Goal: Navigation & Orientation: Find specific page/section

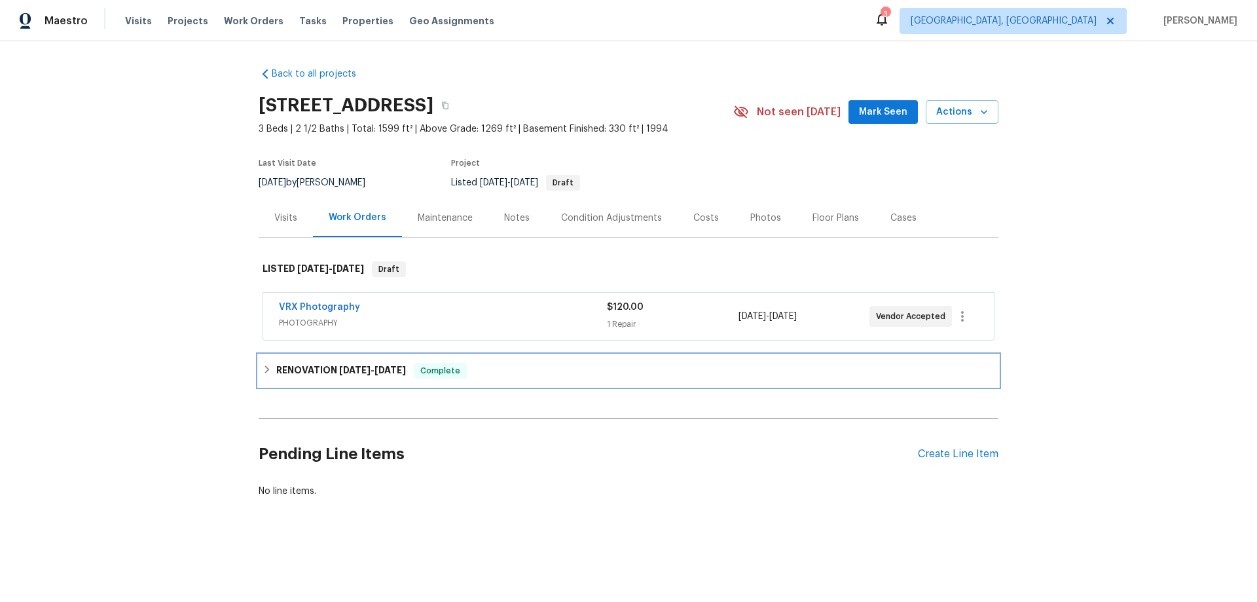
drag, startPoint x: 271, startPoint y: 371, endPoint x: 254, endPoint y: 369, distance: 17.1
click at [276, 371] on h6 "RENOVATION [DATE] - [DATE]" at bounding box center [341, 371] width 130 height 16
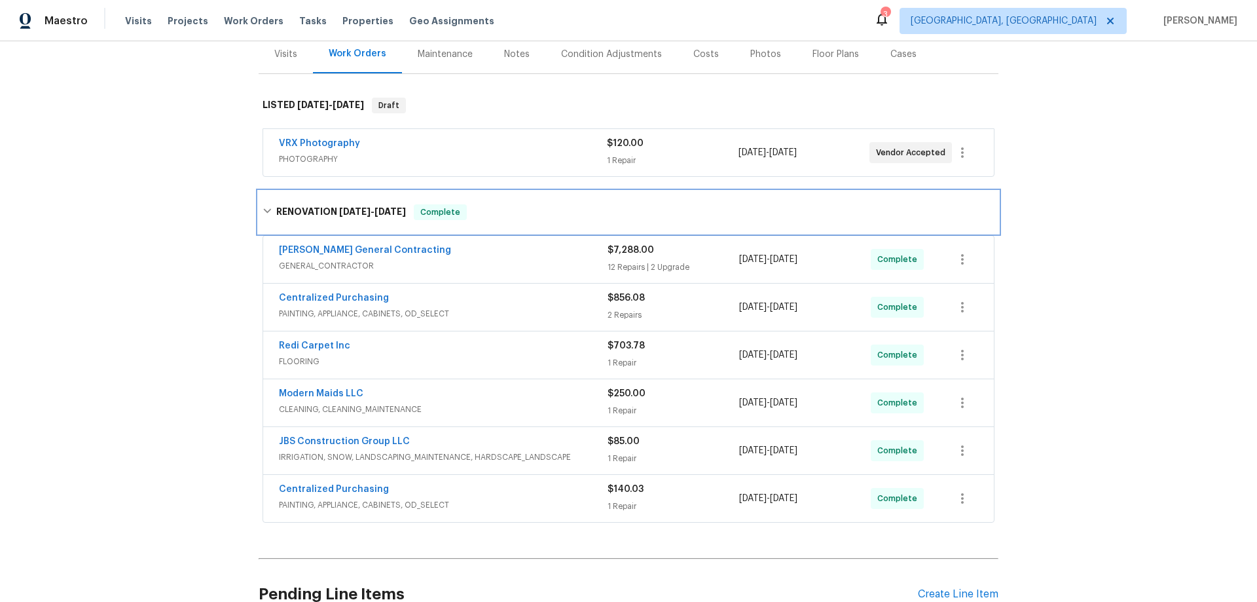
scroll to position [256, 0]
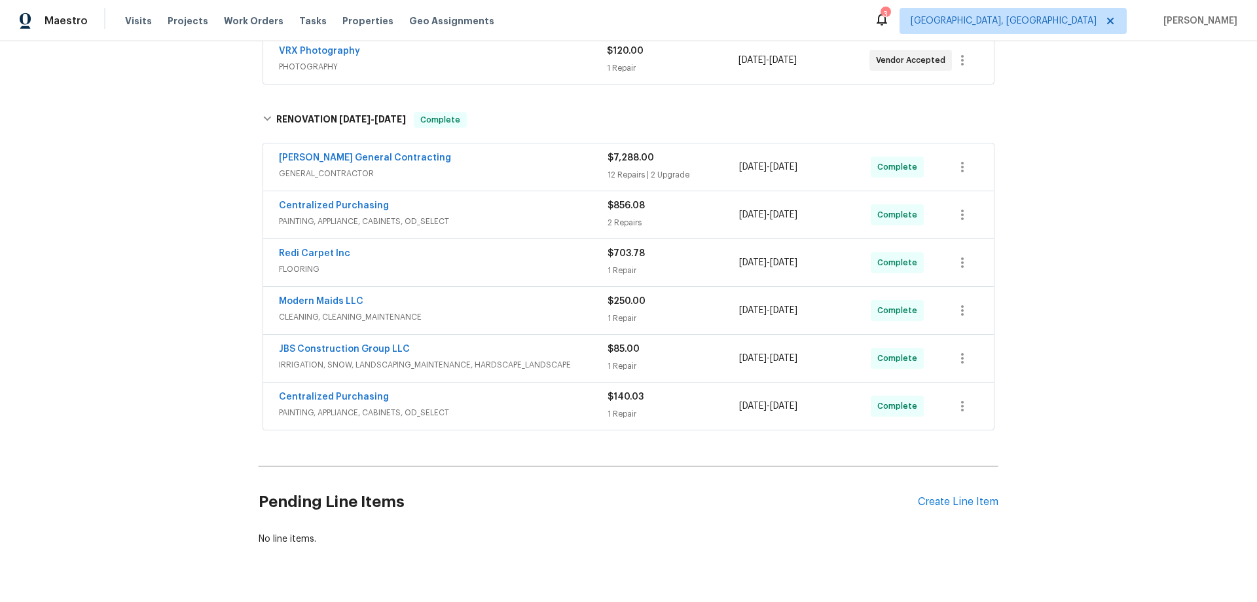
click at [153, 358] on div "Back to all projects [STREET_ADDRESS] 3 Beds | 2 1/2 Baths | Total: 1599 ft² | …" at bounding box center [628, 321] width 1257 height 561
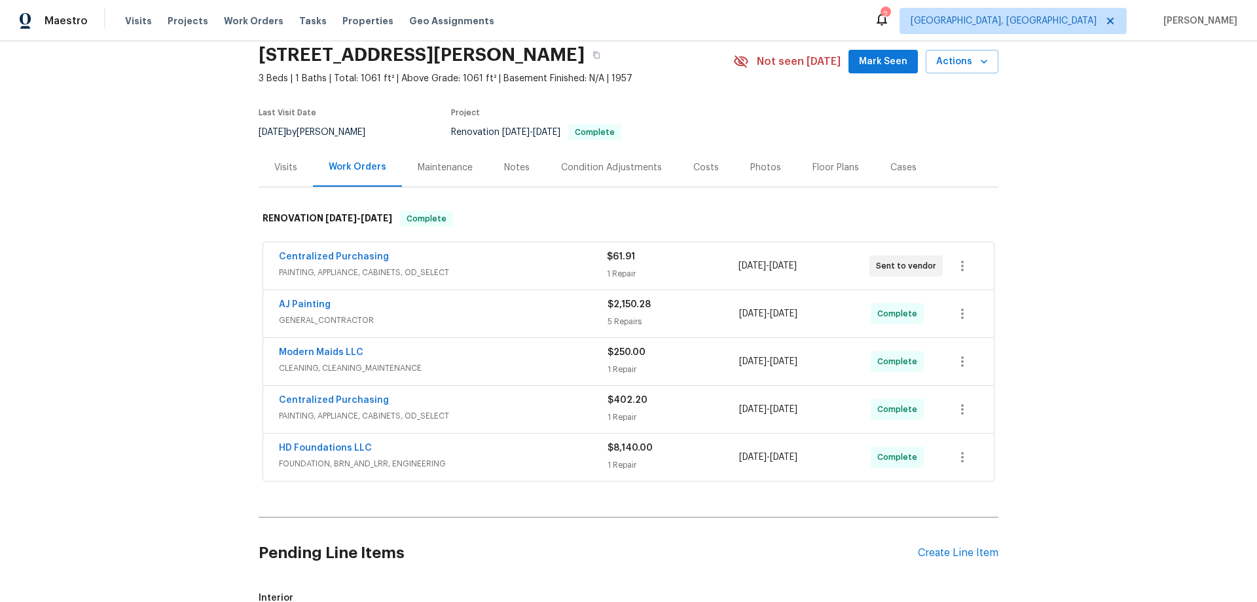
scroll to position [258, 0]
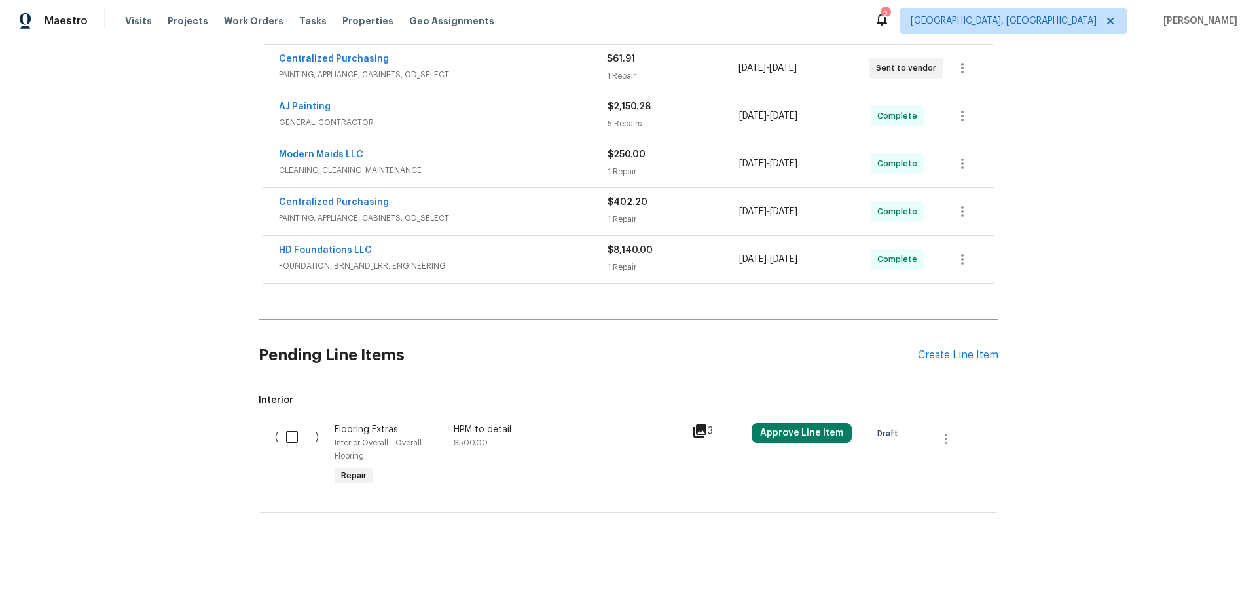
click at [179, 297] on div "Back to all projects 435 Lynn St, Richardson, TX 75080 3 Beds | 1 Baths | Total…" at bounding box center [628, 321] width 1257 height 561
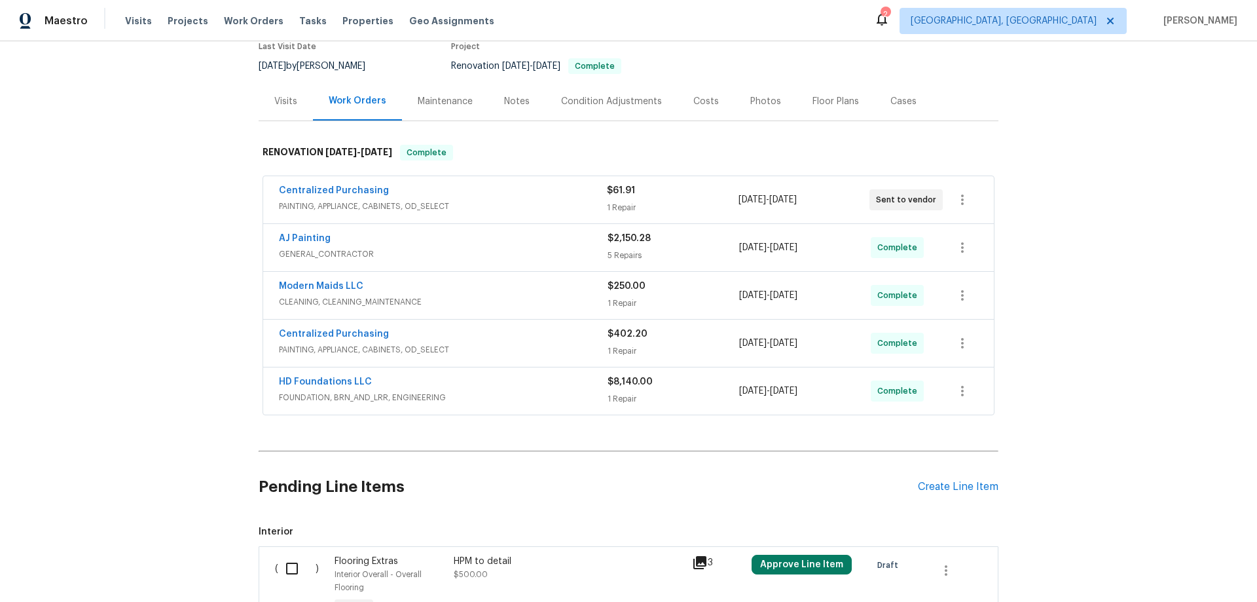
scroll to position [62, 0]
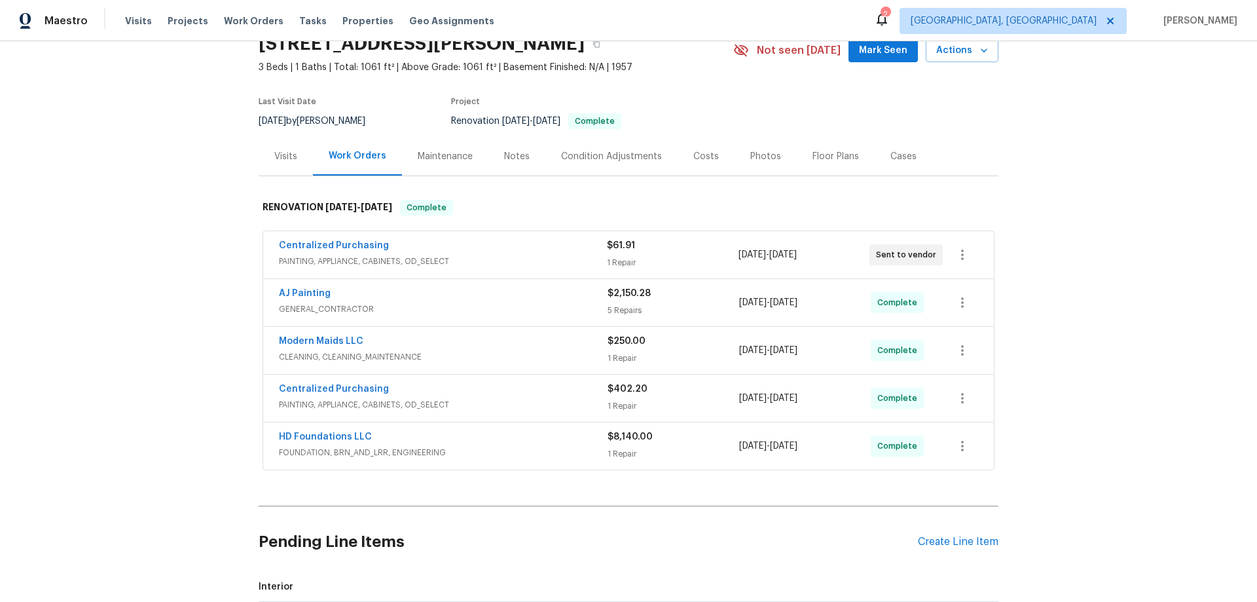
click at [179, 301] on div "Back to all projects 435 Lynn St, Richardson, TX 75080 3 Beds | 1 Baths | Total…" at bounding box center [628, 321] width 1257 height 561
click at [1079, 310] on div "Back to all projects 435 Lynn St, Richardson, TX 75080 3 Beds | 1 Baths | Total…" at bounding box center [628, 321] width 1257 height 561
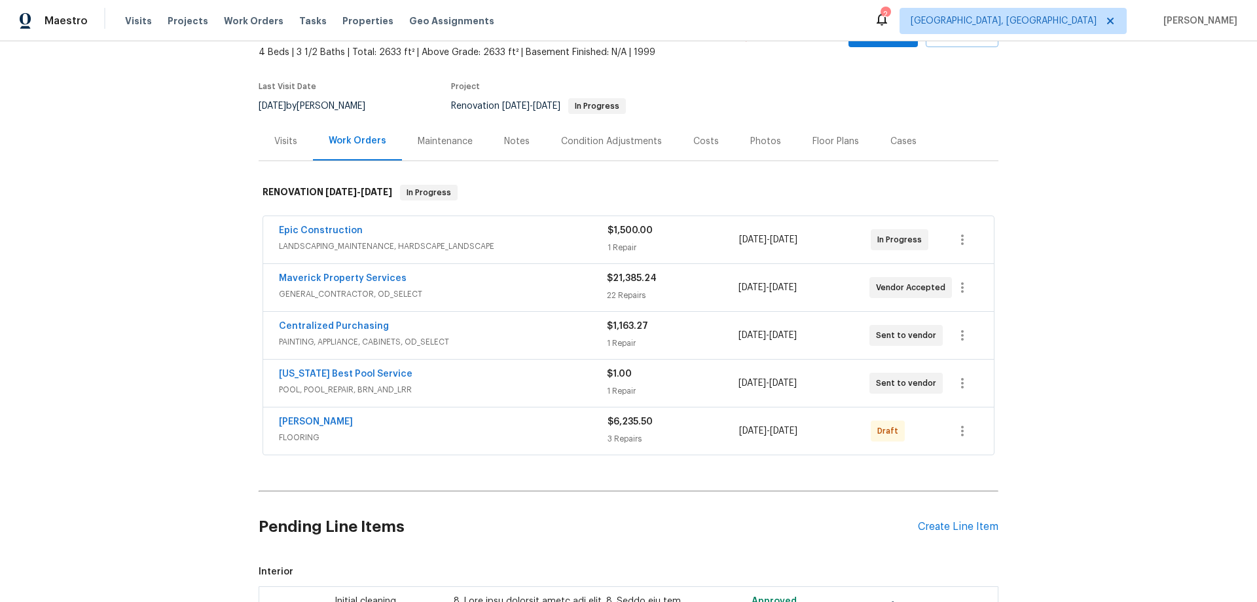
scroll to position [196, 0]
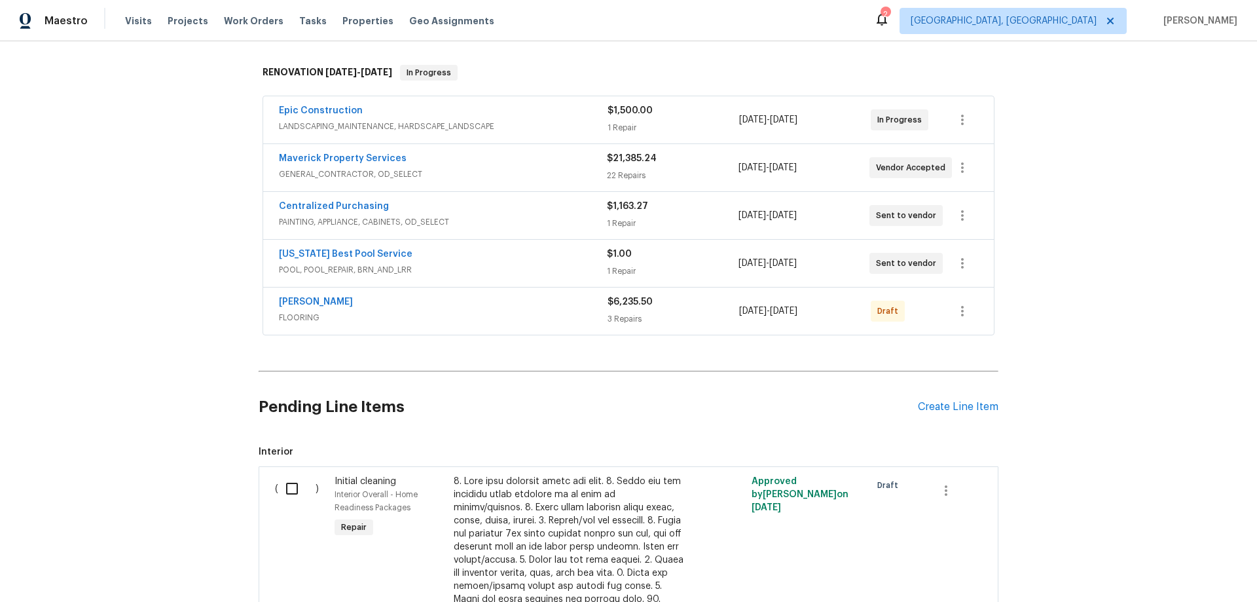
click at [133, 255] on div "Back to all projects 8801 Falcon Crest Dr, McKinney, TX 75072 4 Beds | 3 1/2 Ba…" at bounding box center [628, 321] width 1257 height 561
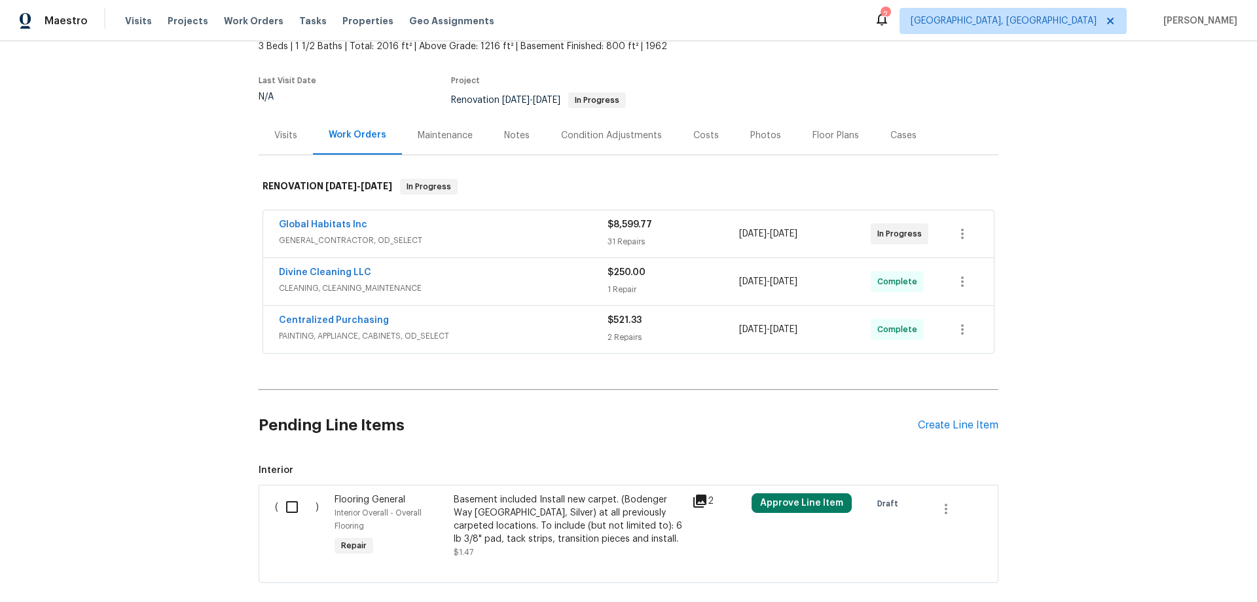
scroll to position [162, 0]
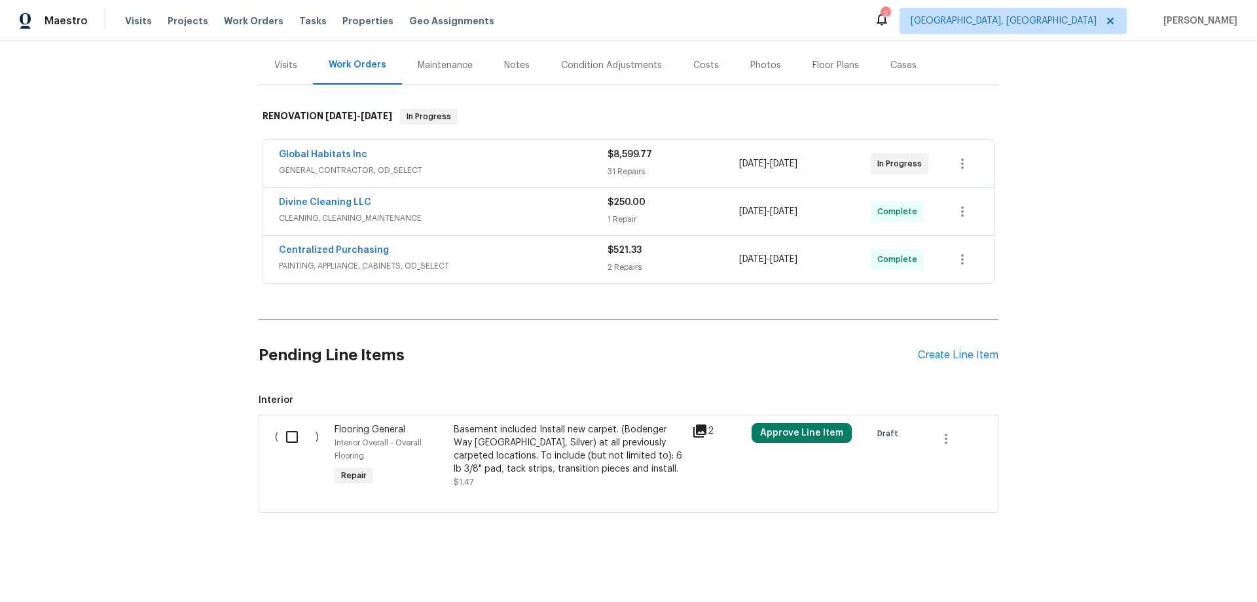
click at [158, 329] on div "Back to all projects 14292 Hubbell St, Livonia, MI 48154 3 Beds | 1 1/2 Baths |…" at bounding box center [628, 321] width 1257 height 561
click at [89, 336] on div "Back to all projects 14292 Hubbell St, Livonia, MI 48154 3 Beds | 1 1/2 Baths |…" at bounding box center [628, 321] width 1257 height 561
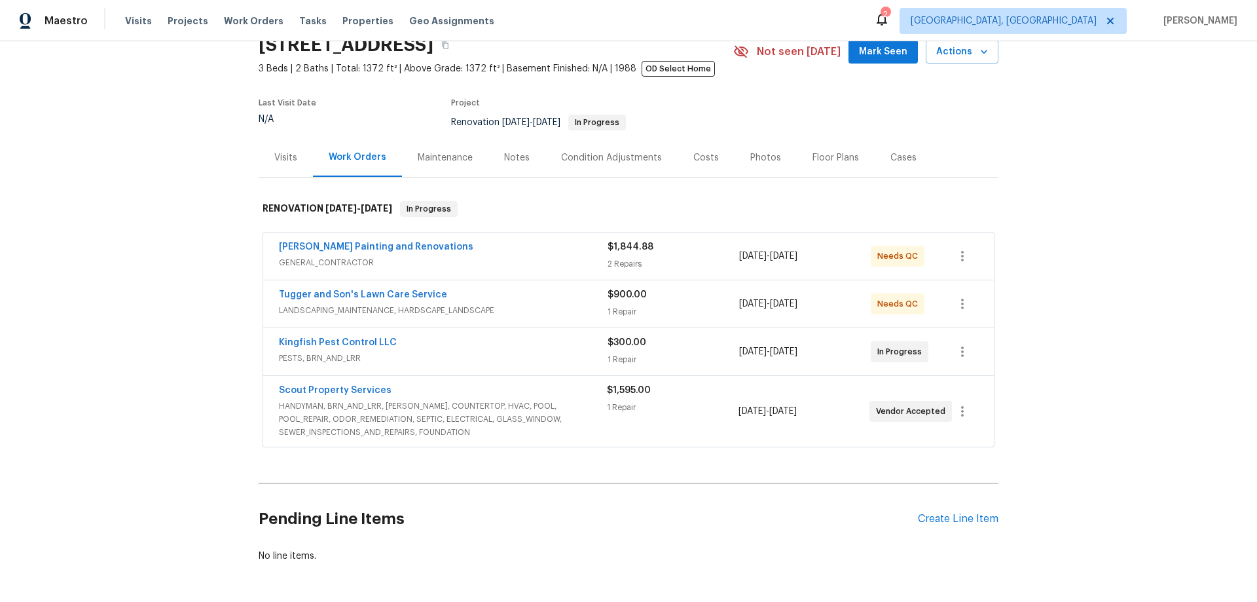
scroll to position [120, 0]
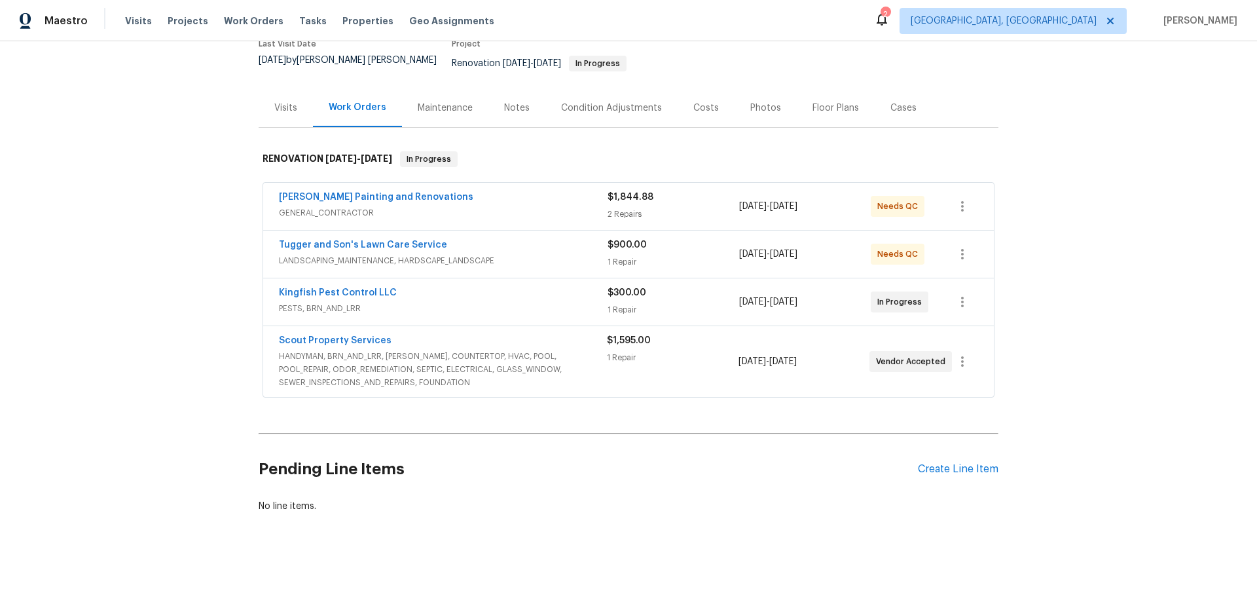
click at [209, 268] on div "Back to all projects [STREET_ADDRESS] 3 Beds | 2 Baths | Total: 1372 ft² | Abov…" at bounding box center [628, 321] width 1257 height 561
click at [220, 291] on div "Back to all projects [STREET_ADDRESS] 3 Beds | 2 Baths | Total: 1372 ft² | Abov…" at bounding box center [628, 321] width 1257 height 561
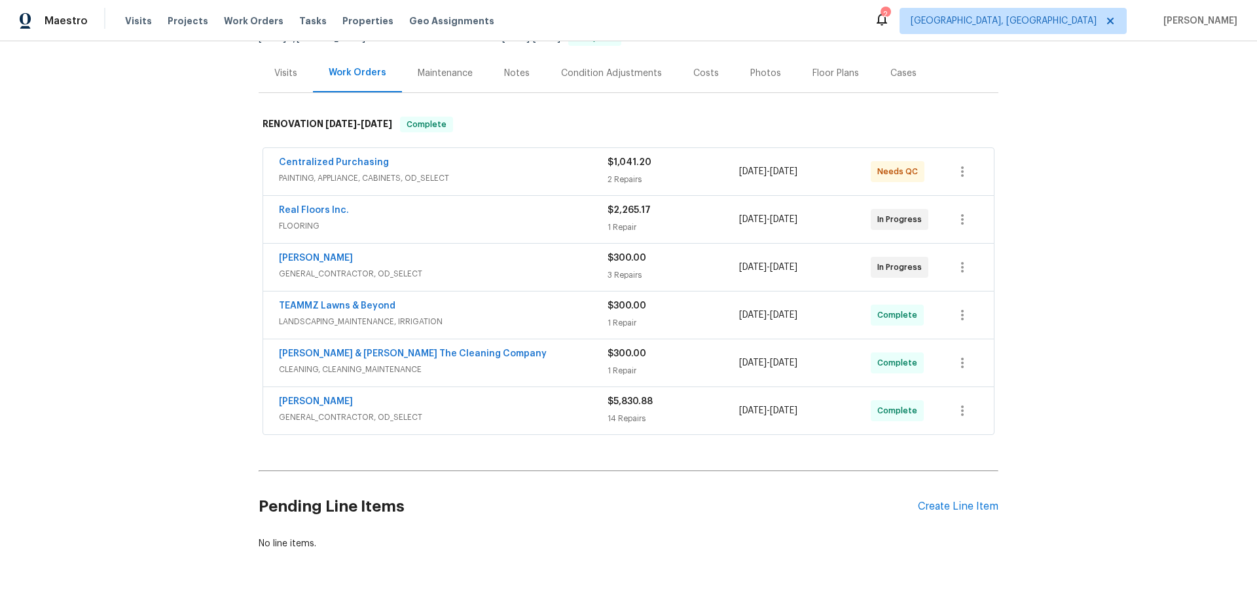
scroll to position [192, 0]
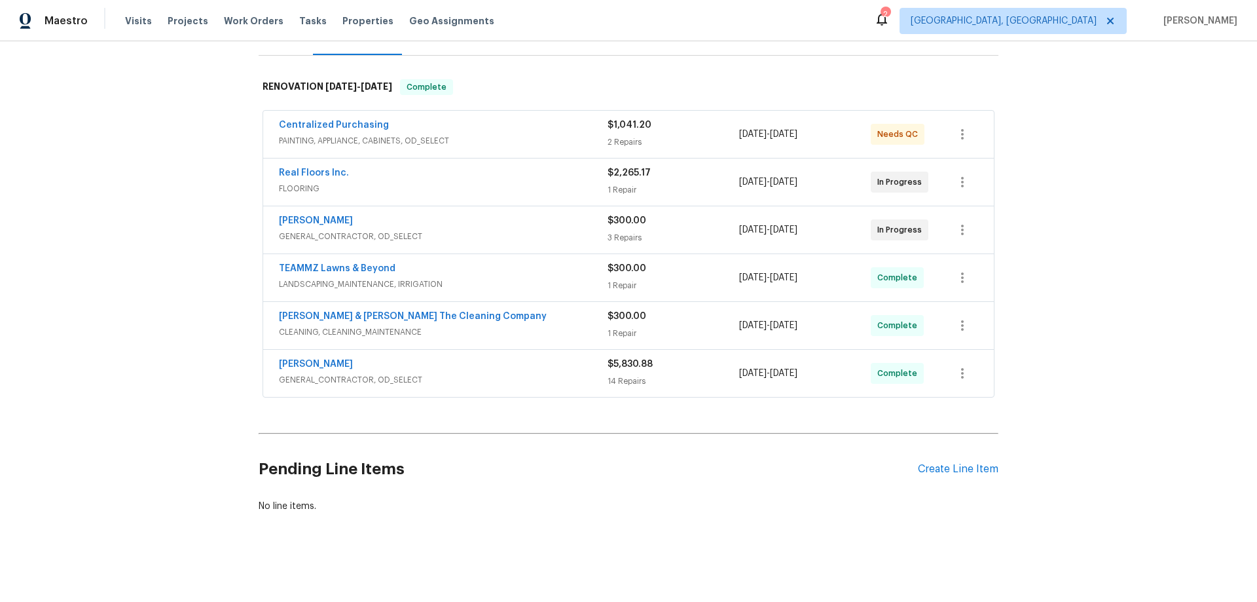
click at [227, 318] on div "Back to all projects 680 Lady Lake Rd W, Jacksonville, FL 32218 4 Beds | 3 Bath…" at bounding box center [628, 321] width 1257 height 561
click at [126, 210] on div "Back to all projects 680 Lady Lake Rd W, Jacksonville, FL 32218 4 Beds | 3 Bath…" at bounding box center [628, 321] width 1257 height 561
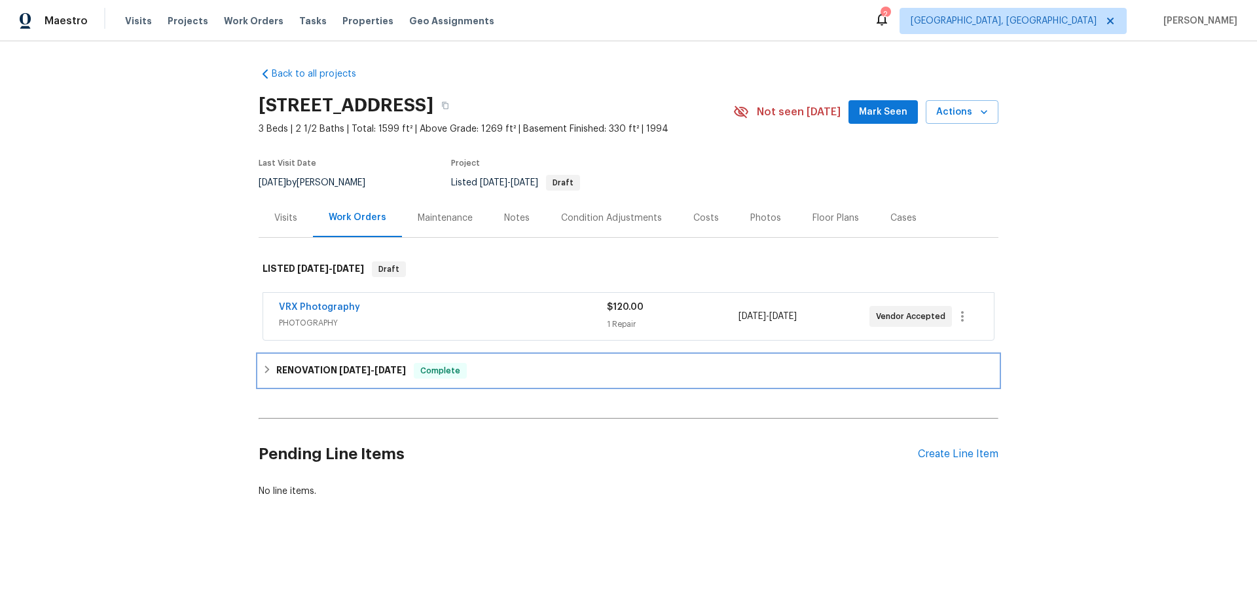
click at [353, 378] on h6 "RENOVATION 8/4/25 - 8/15/25" at bounding box center [341, 371] width 130 height 16
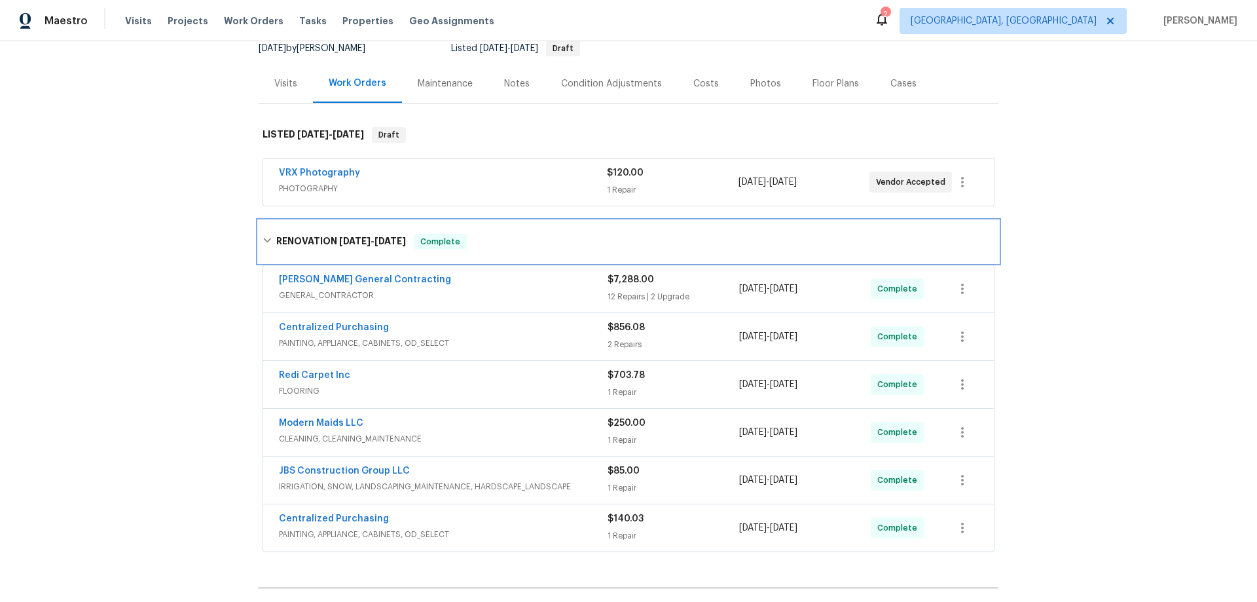
scroll to position [276, 0]
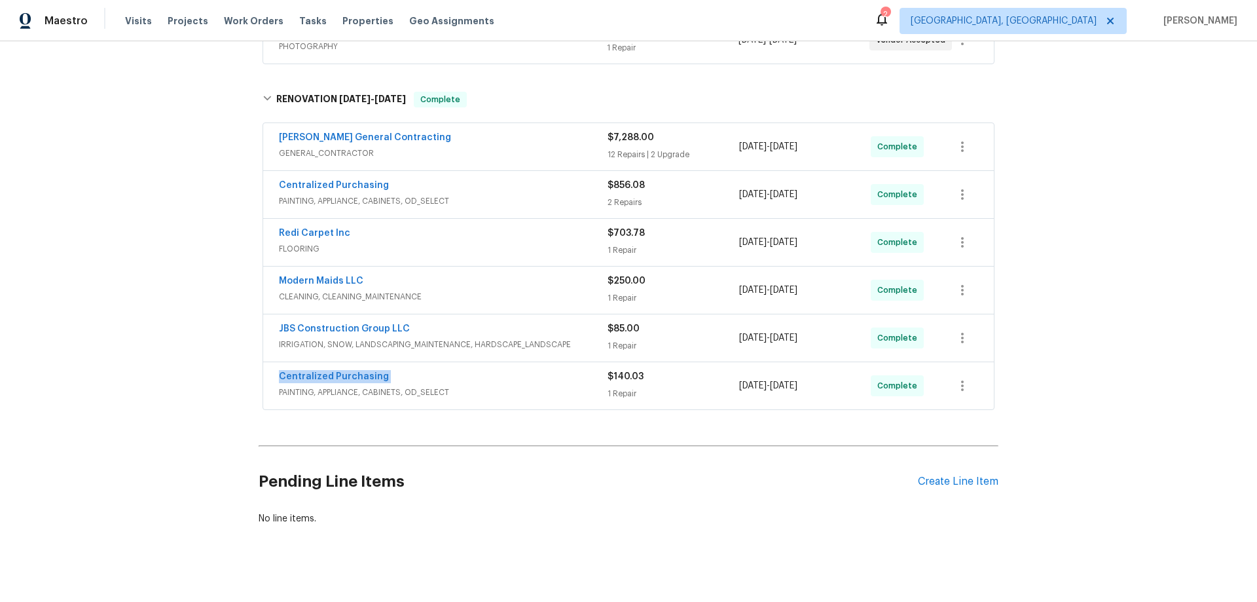
click at [195, 386] on div "Back to all projects 18109 E 31st Terrace Dr S, Independence, MO 64057 3 Beds |…" at bounding box center [628, 321] width 1257 height 561
click at [119, 260] on div "Back to all projects 18109 E 31st Terrace Dr S, Independence, MO 64057 3 Beds |…" at bounding box center [628, 321] width 1257 height 561
